Goal: Subscribe to service/newsletter

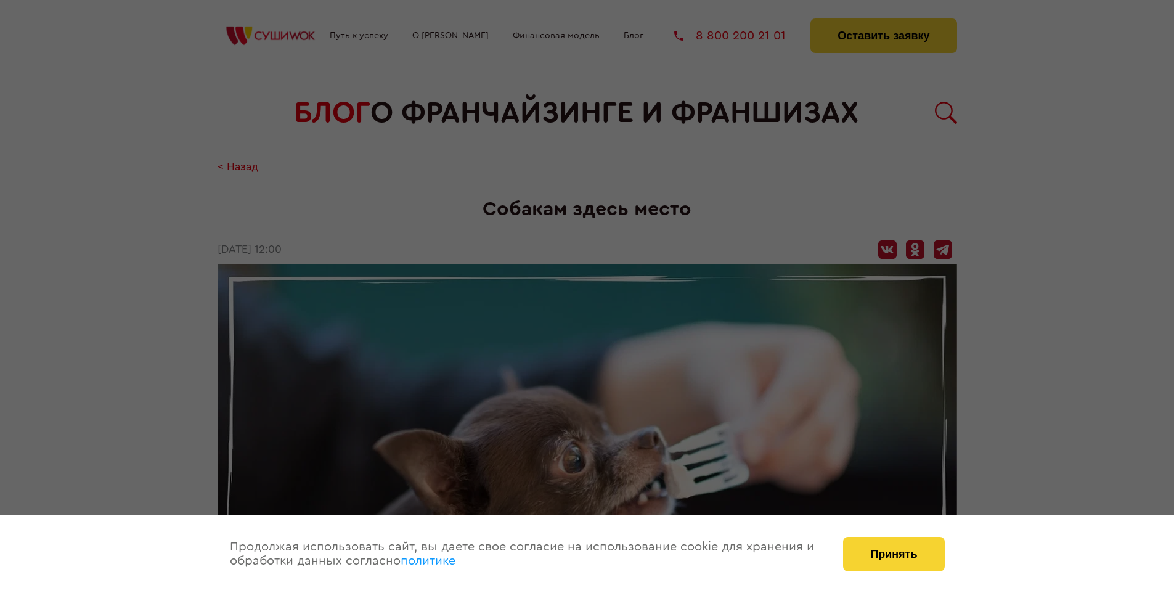
scroll to position [1824, 0]
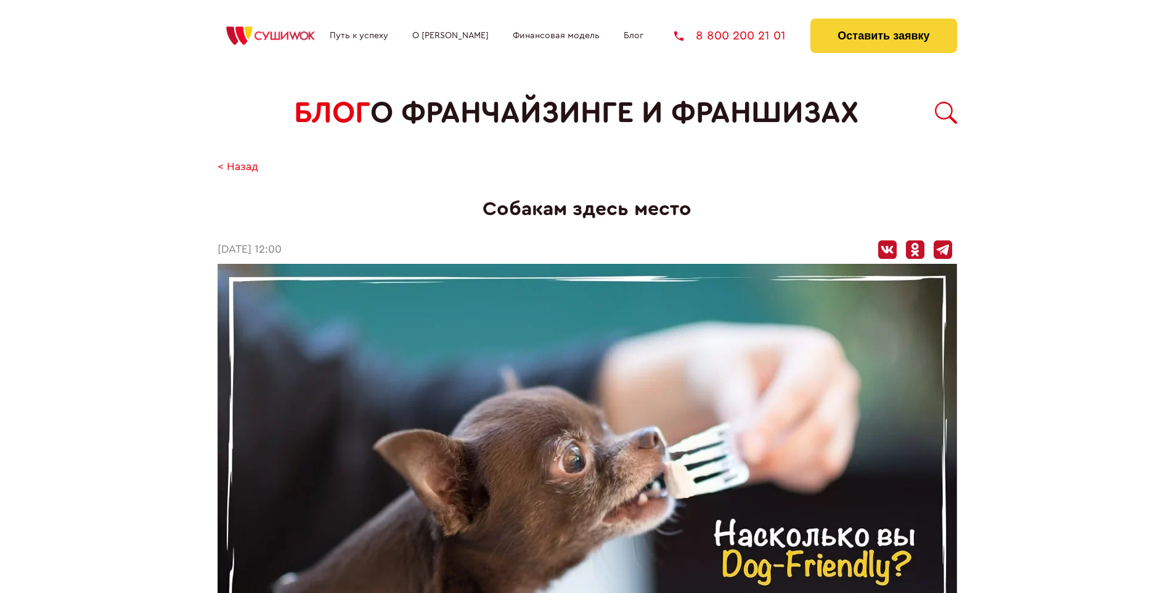
scroll to position [1824, 0]
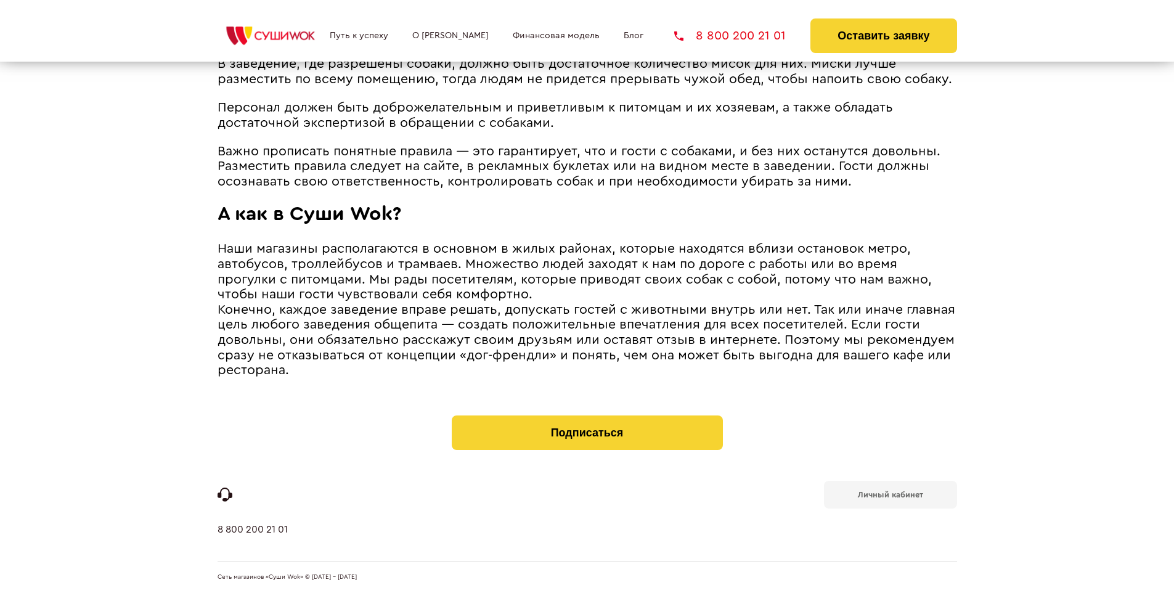
click at [890, 493] on b "Личный кабинет" at bounding box center [890, 495] width 65 height 8
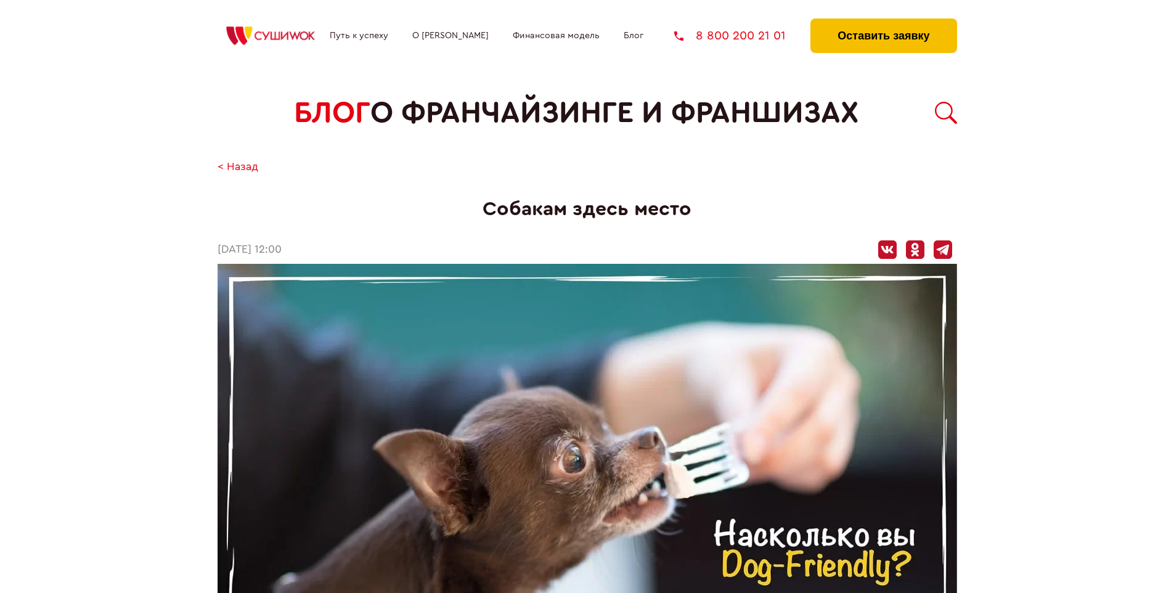
click at [883, 22] on button "Оставить заявку" at bounding box center [884, 35] width 146 height 35
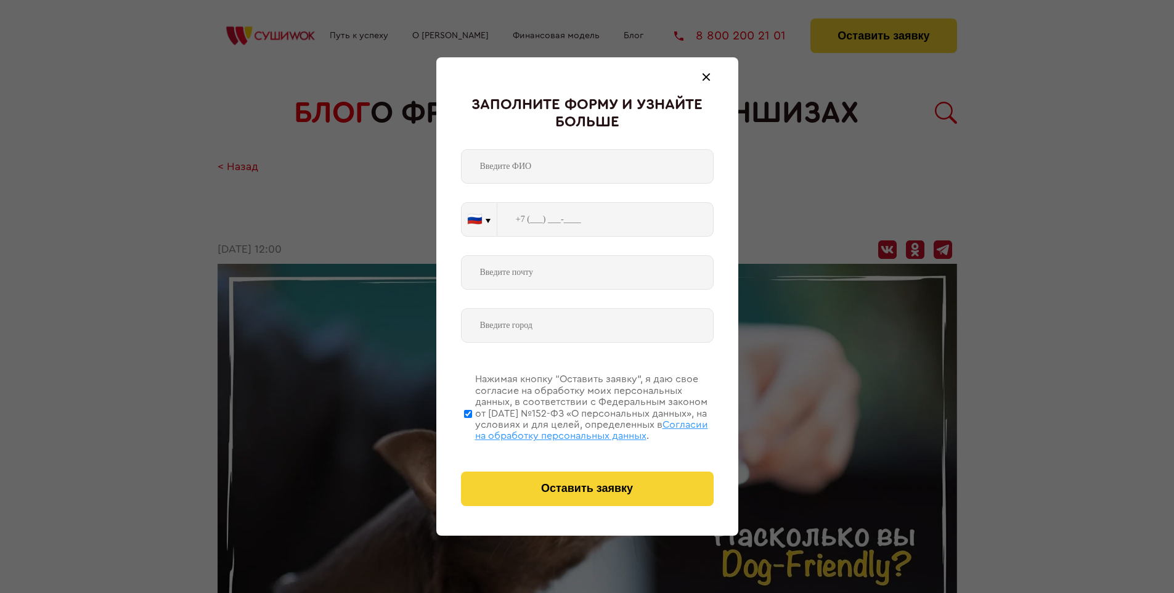
click at [571, 428] on span "Согласии на обработку персональных данных" at bounding box center [591, 430] width 233 height 21
click at [472, 428] on input "Нажимая кнопку “Оставить заявку”, я даю свое согласие на обработку моих персона…" at bounding box center [468, 413] width 8 height 99
checkbox input "false"
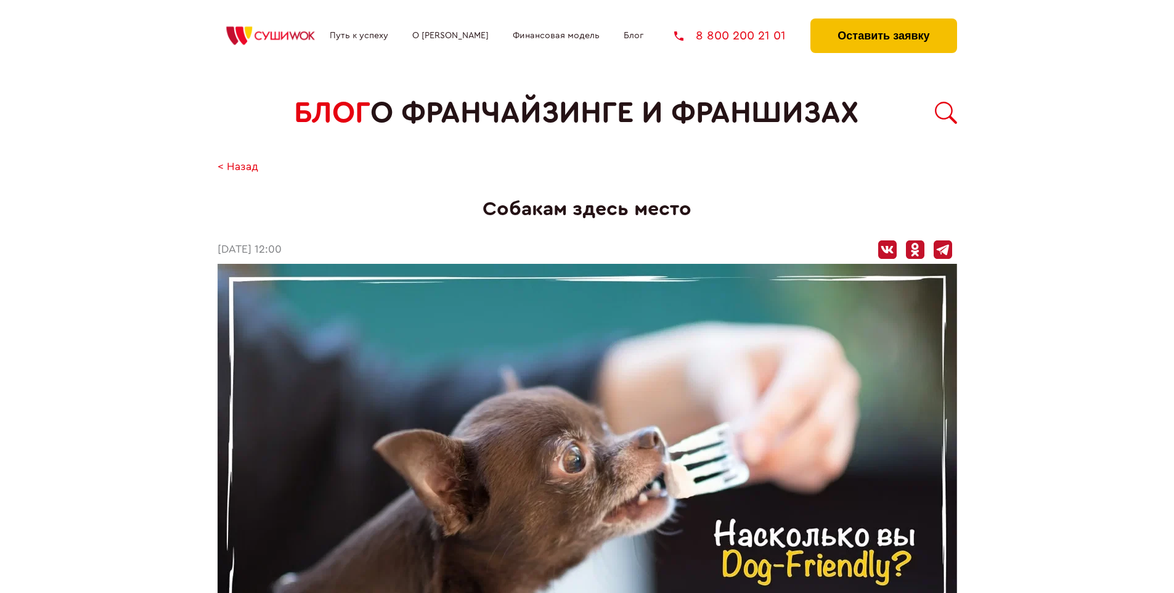
click at [883, 22] on button "Оставить заявку" at bounding box center [884, 35] width 146 height 35
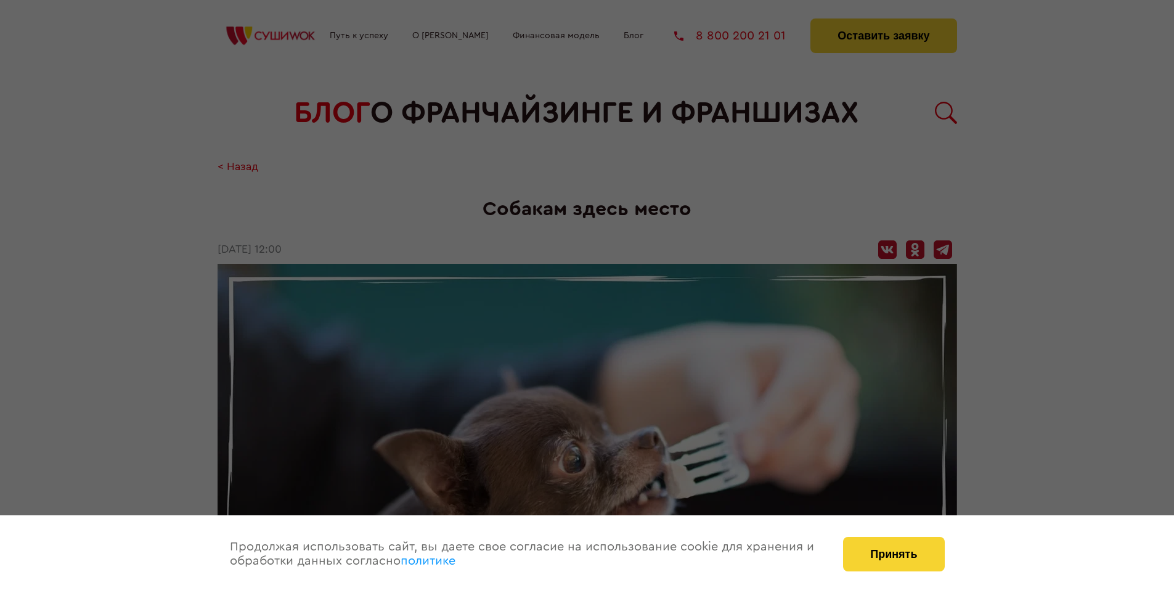
scroll to position [1824, 0]
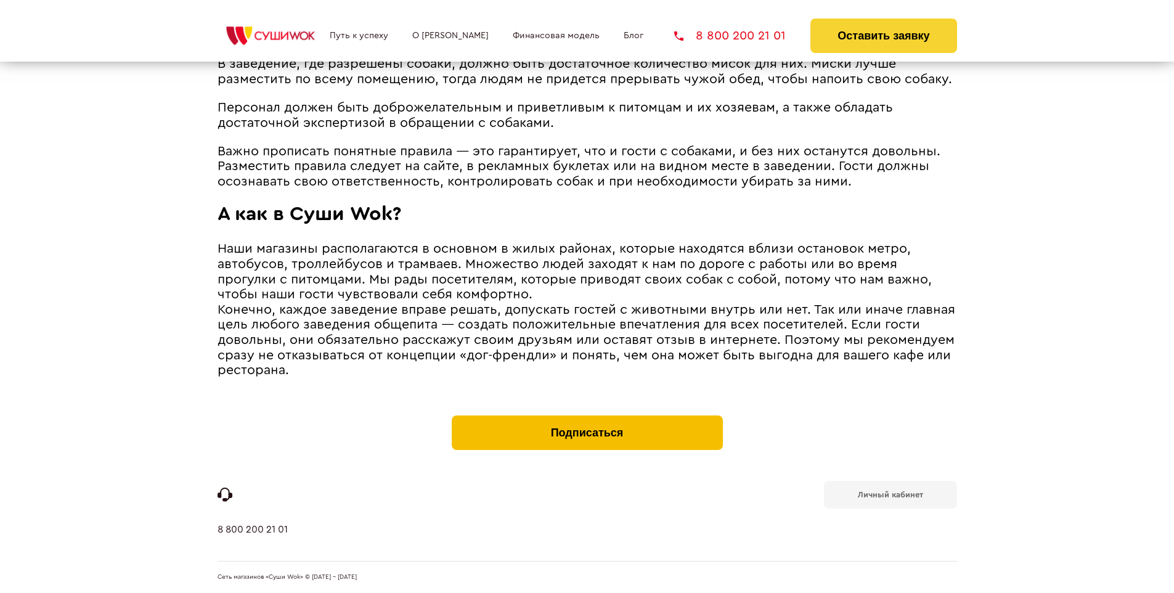
click at [587, 418] on button "Подписаться" at bounding box center [587, 433] width 271 height 35
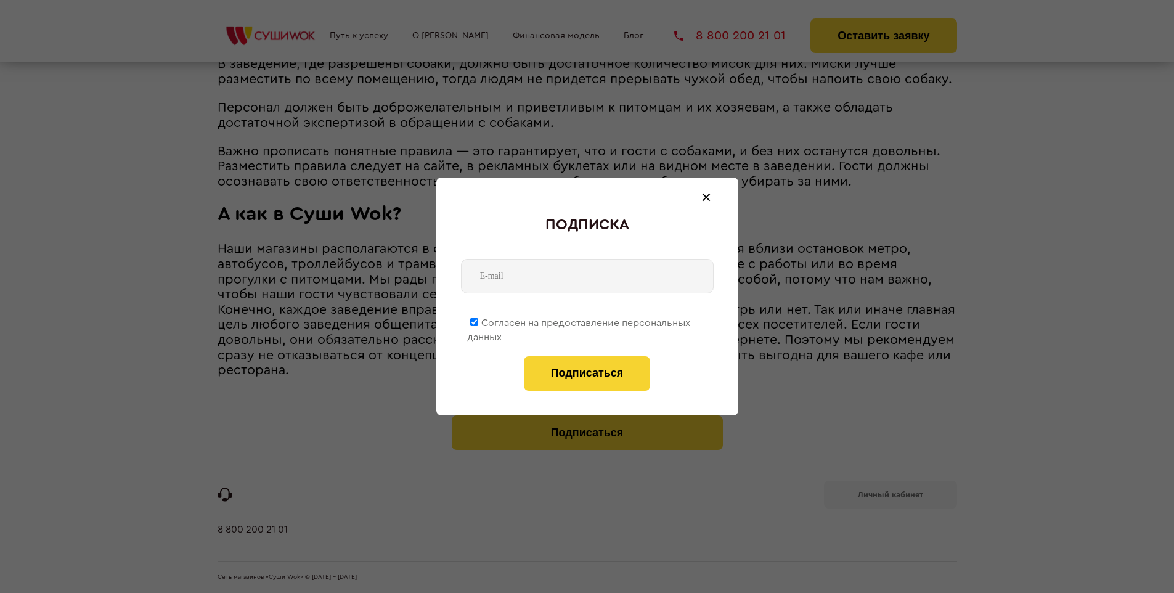
click at [579, 321] on span "Согласен на предоставление персональных данных" at bounding box center [578, 330] width 223 height 24
click at [478, 321] on input "Согласен на предоставление персональных данных" at bounding box center [474, 322] width 8 height 8
checkbox input "false"
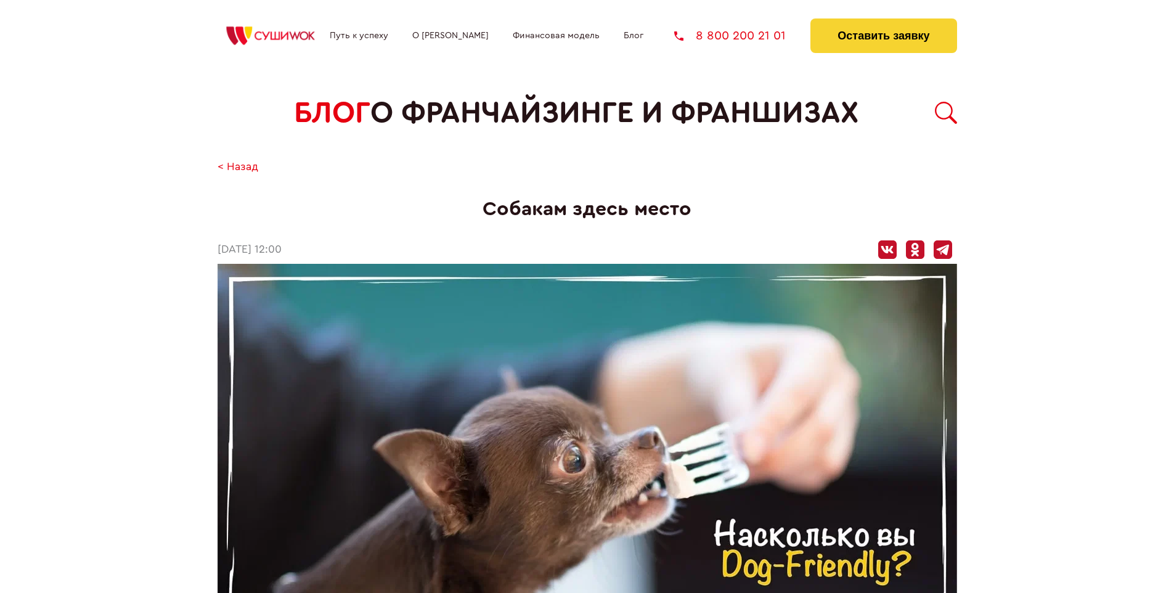
scroll to position [1824, 0]
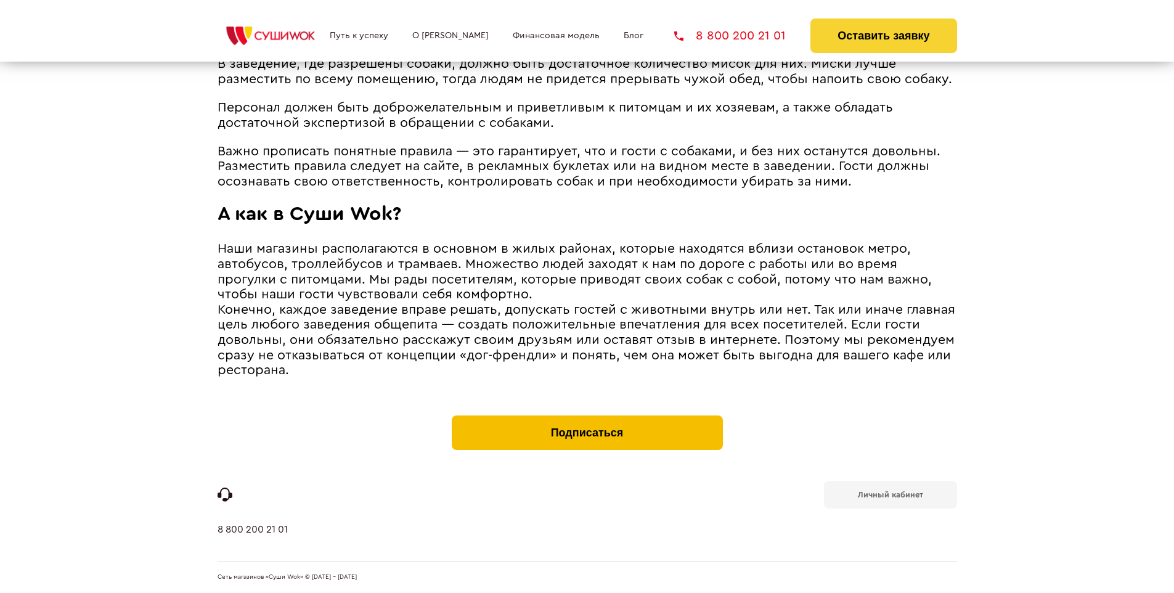
click at [587, 418] on button "Подписаться" at bounding box center [587, 433] width 271 height 35
